Goal: Transaction & Acquisition: Purchase product/service

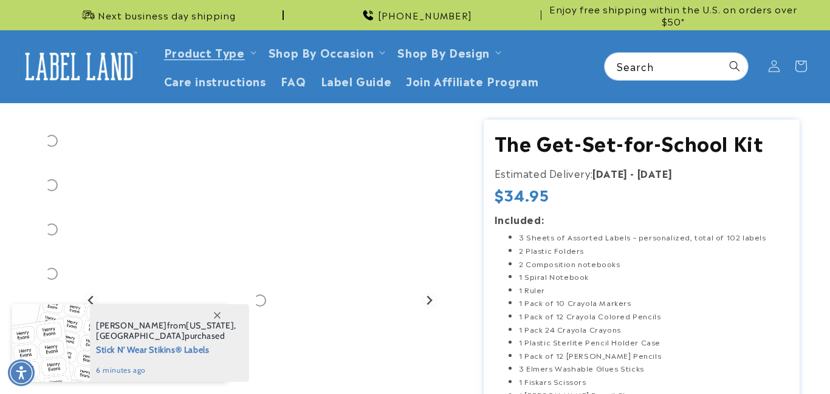
scroll to position [263, 0]
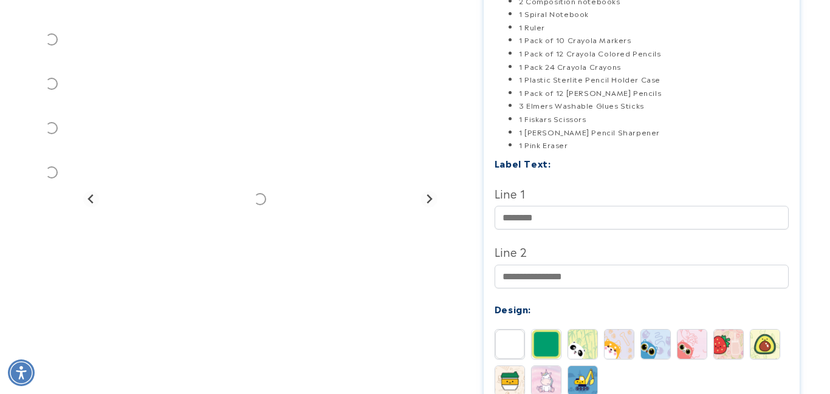
click at [622, 352] on img at bounding box center [619, 344] width 29 height 29
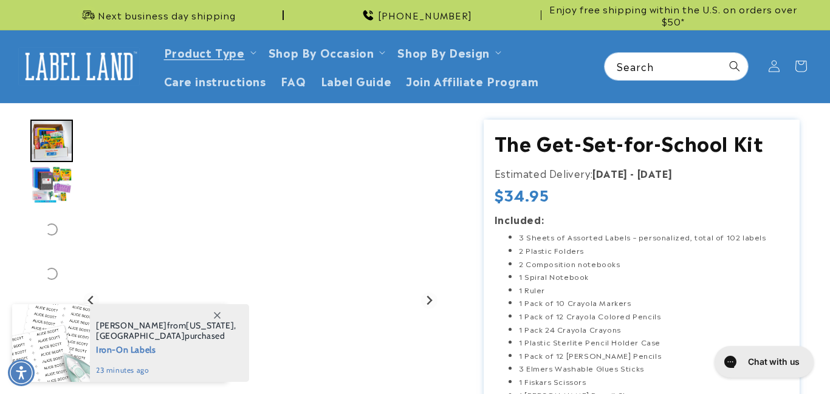
scroll to position [0, 0]
click at [220, 322] on span at bounding box center [217, 316] width 22 height 22
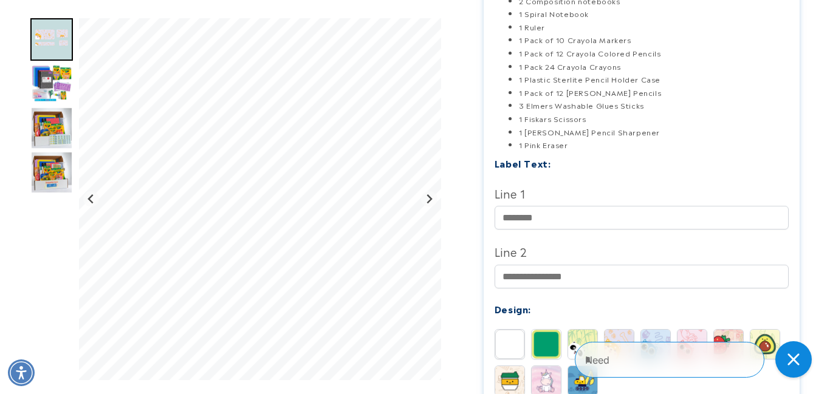
scroll to position [154, 0]
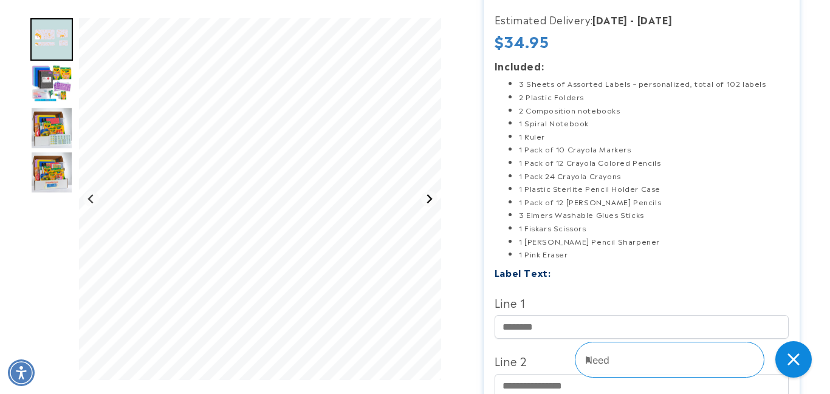
click at [429, 205] on button "Next slide" at bounding box center [429, 199] width 16 height 16
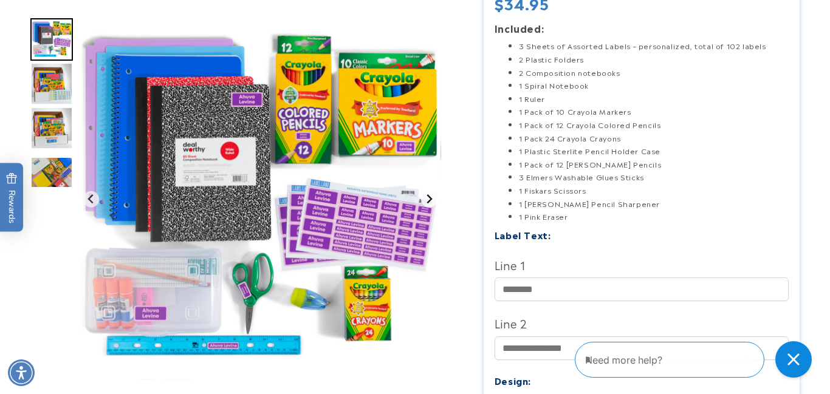
scroll to position [0, 0]
click at [673, 361] on textarea "Type your message here" at bounding box center [658, 360] width 147 height 15
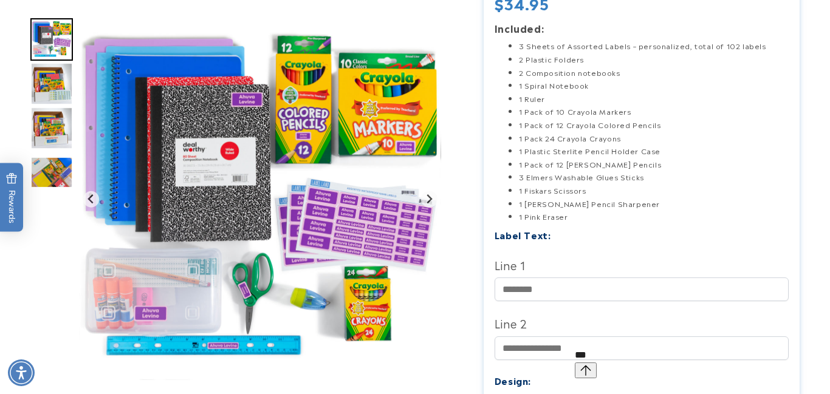
type textarea "****"
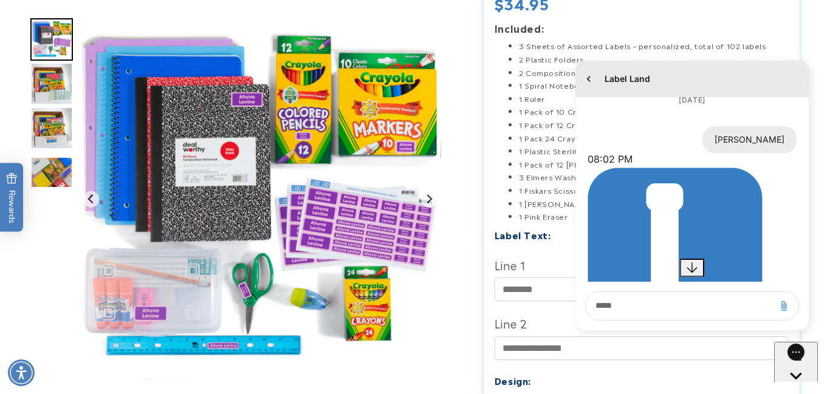
scroll to position [30, 0]
click at [536, 300] on input "Line 1" at bounding box center [642, 290] width 295 height 24
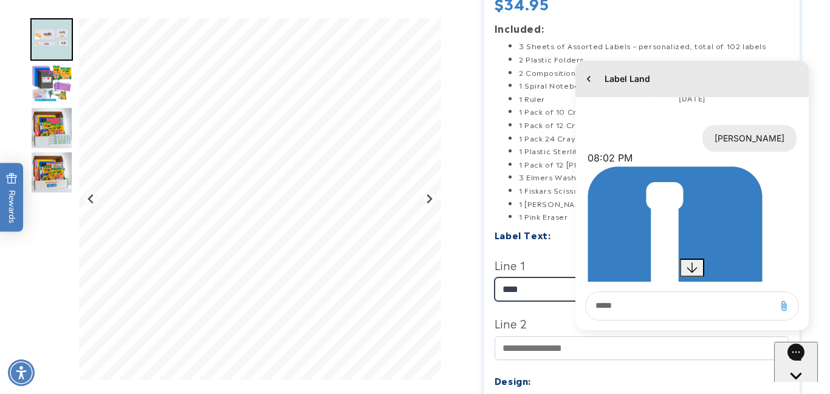
type input "****"
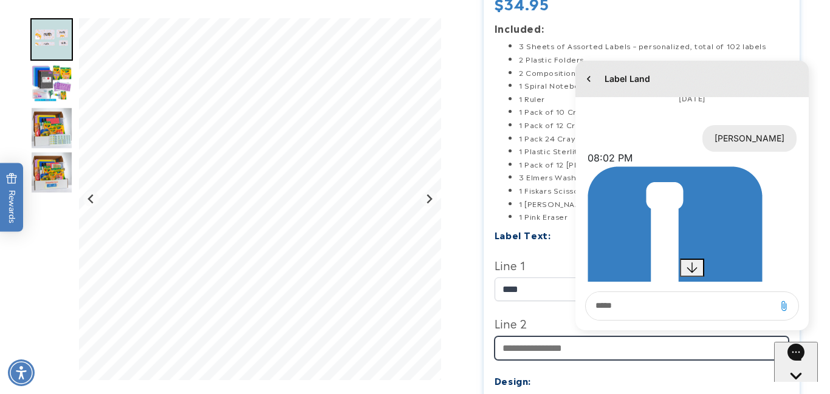
click at [543, 351] on input "Line 2" at bounding box center [642, 349] width 295 height 24
type input "**********"
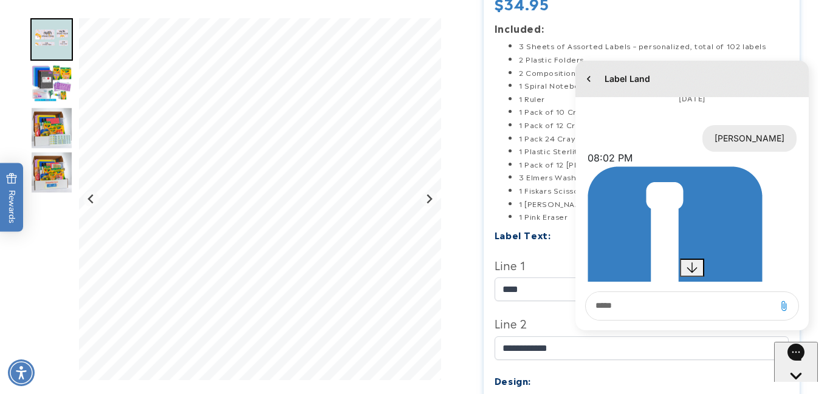
click at [799, 391] on icon "Close gorgias live chat" at bounding box center [796, 397] width 12 height 12
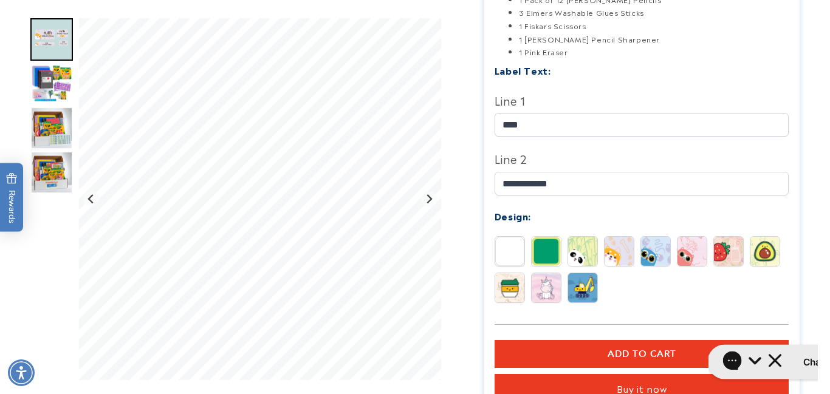
scroll to position [401, 0]
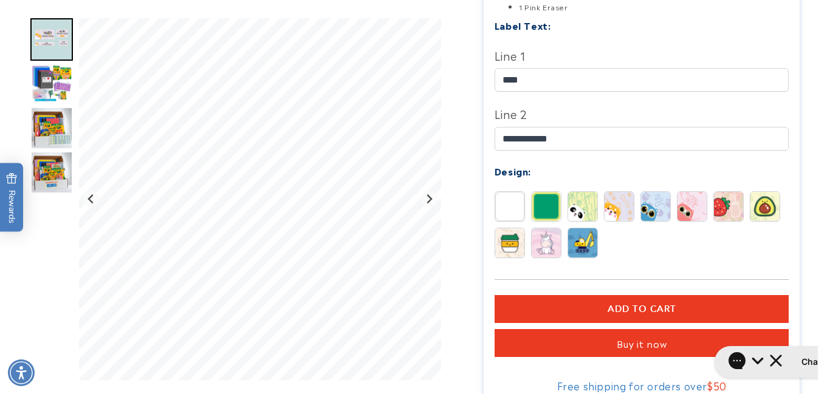
click at [641, 312] on span "Add to cart" at bounding box center [642, 309] width 69 height 11
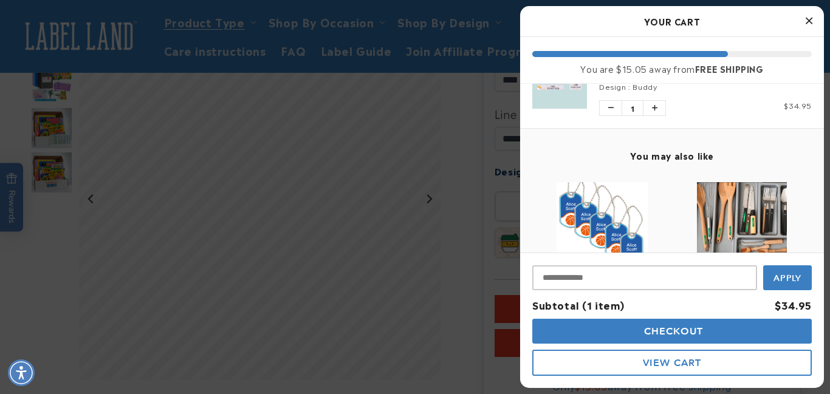
scroll to position [0, 0]
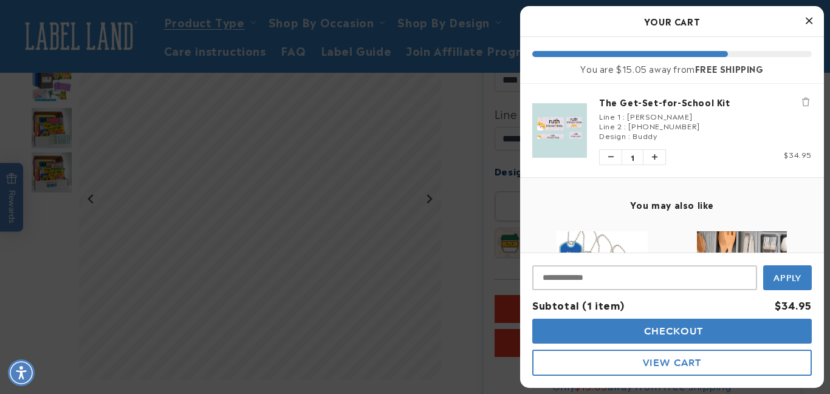
click at [813, 17] on button "Close Cart" at bounding box center [809, 21] width 18 height 18
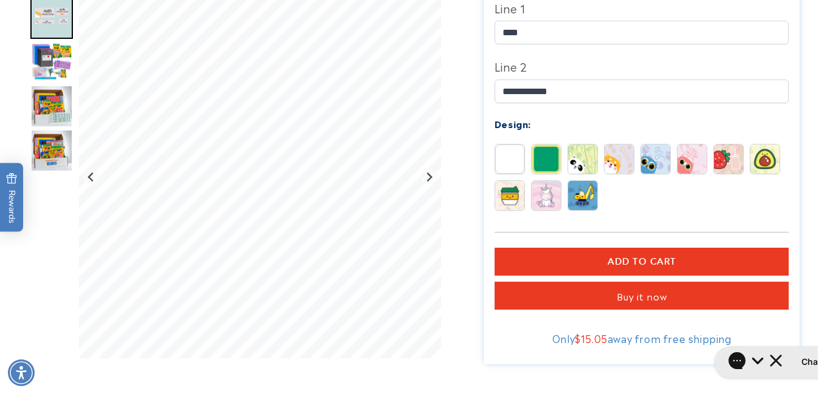
scroll to position [450, 0]
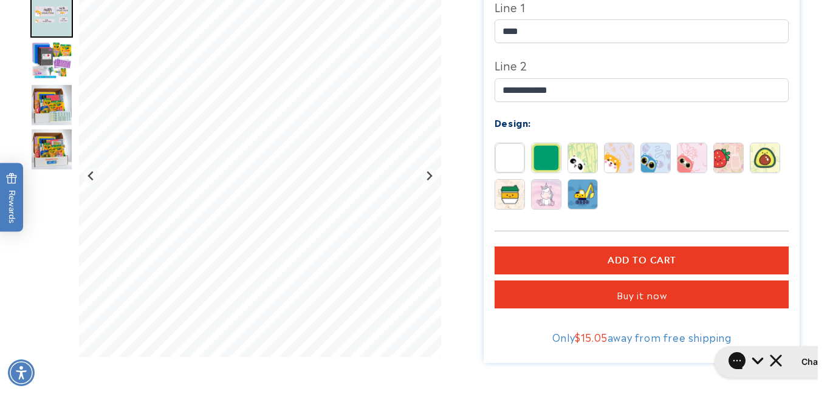
click at [655, 264] on span "Add to cart" at bounding box center [642, 260] width 69 height 11
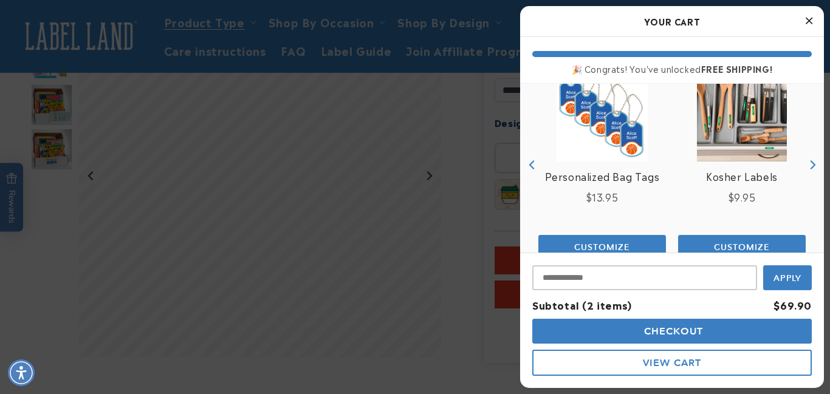
scroll to position [286, 0]
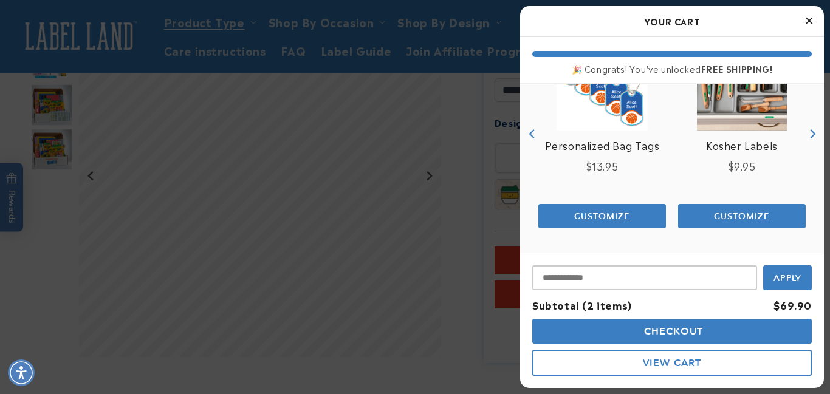
click at [624, 106] on img "product" at bounding box center [602, 85] width 91 height 91
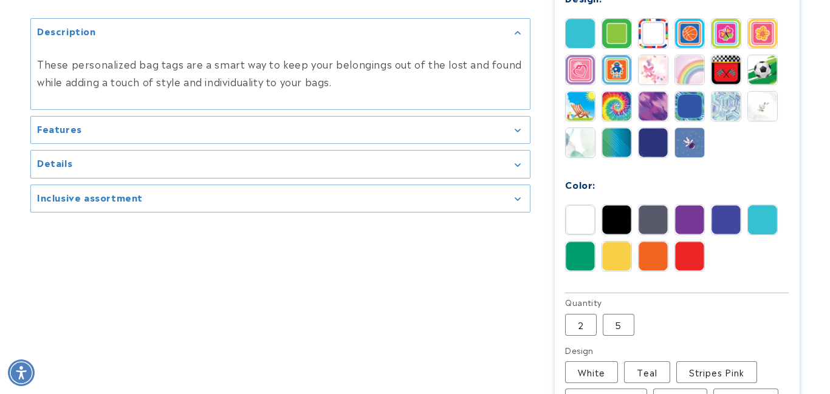
scroll to position [915, 0]
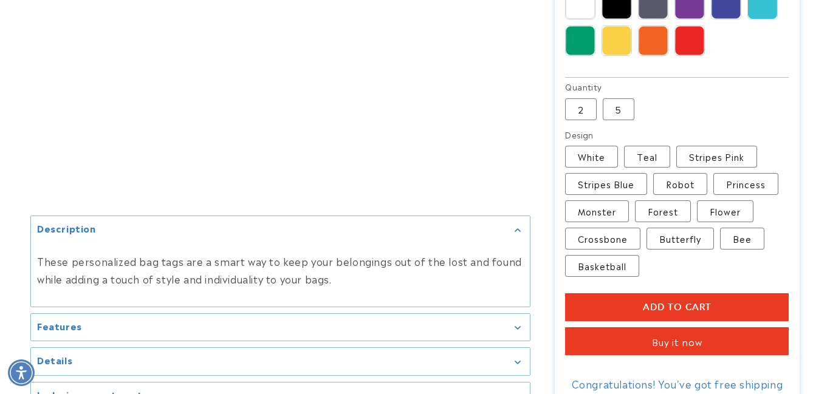
click at [672, 302] on span "Add to cart" at bounding box center [677, 307] width 69 height 11
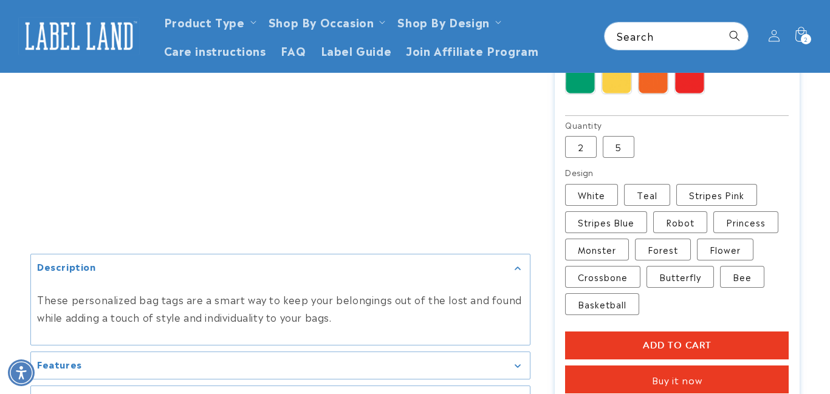
scroll to position [360, 0]
